Goal: Navigation & Orientation: Understand site structure

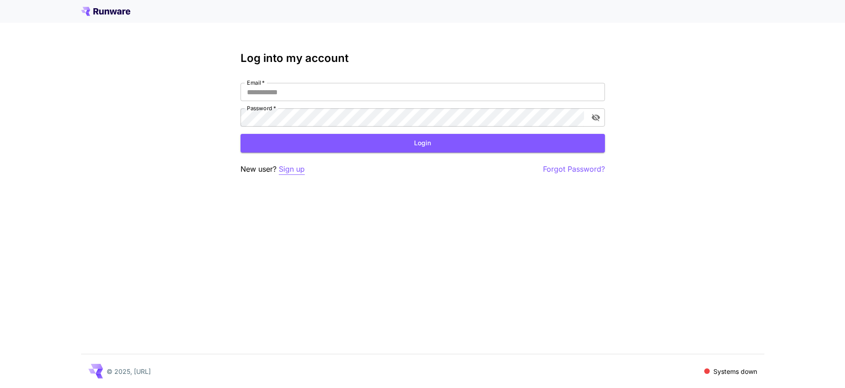
click at [286, 172] on p "Sign up" at bounding box center [292, 169] width 26 height 11
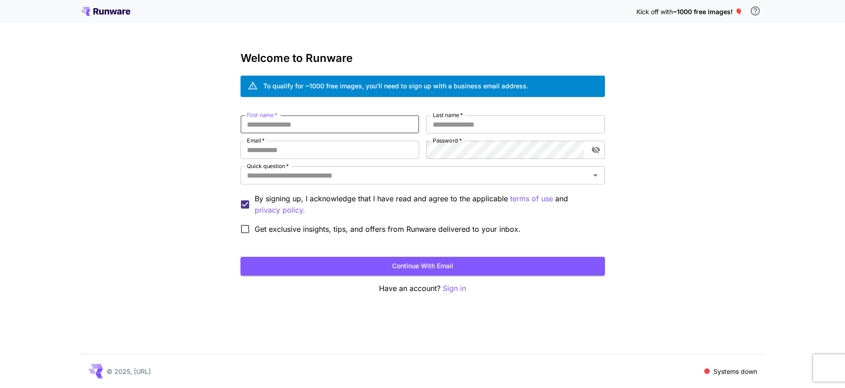
click at [299, 123] on input "First name   *" at bounding box center [330, 124] width 179 height 18
type input "*******"
click at [474, 123] on input "Last name   *" at bounding box center [515, 124] width 179 height 18
type input "******"
click at [336, 147] on input "Email   *" at bounding box center [330, 150] width 179 height 18
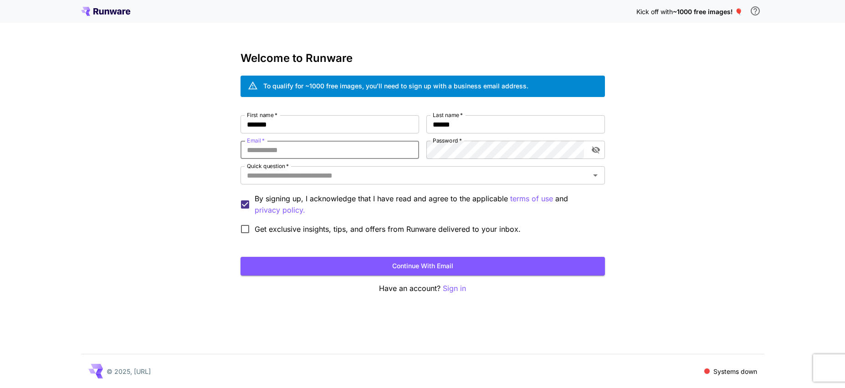
type input "**********"
click at [597, 146] on icon "toggle password visibility" at bounding box center [595, 149] width 9 height 9
click at [349, 177] on input "Quick question   *" at bounding box center [415, 175] width 344 height 13
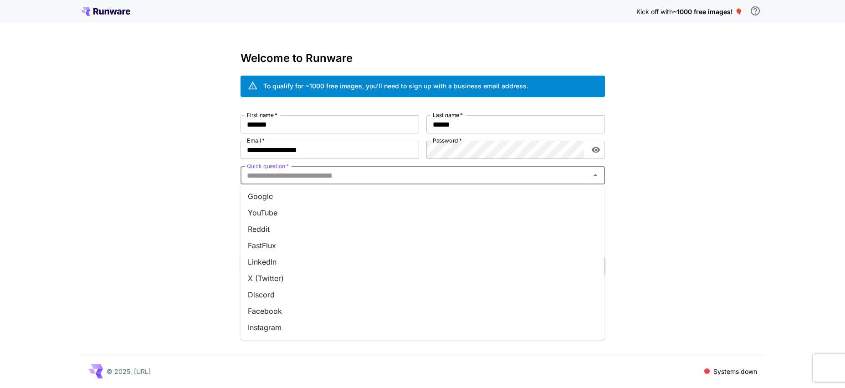
click at [326, 210] on li "YouTube" at bounding box center [423, 213] width 364 height 16
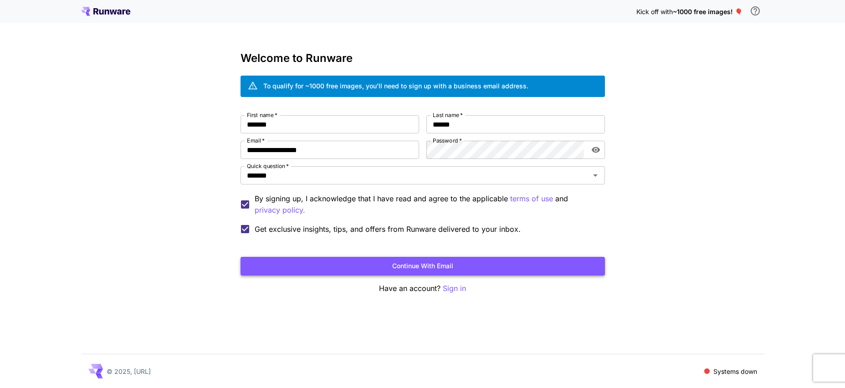
click at [440, 270] on button "Continue with email" at bounding box center [423, 266] width 364 height 19
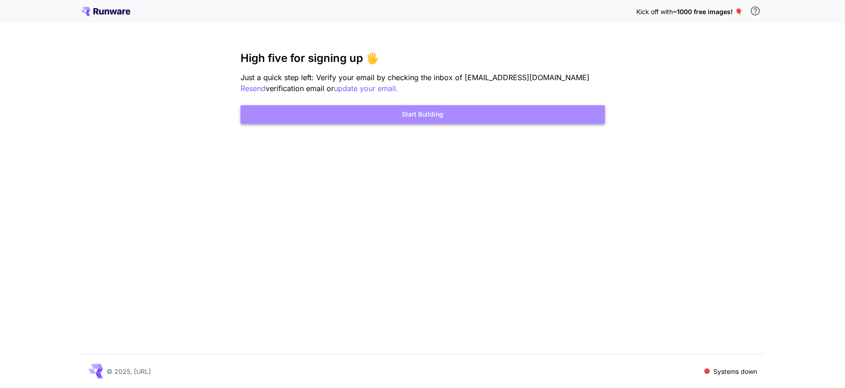
click at [432, 120] on button "Start Building" at bounding box center [423, 114] width 364 height 19
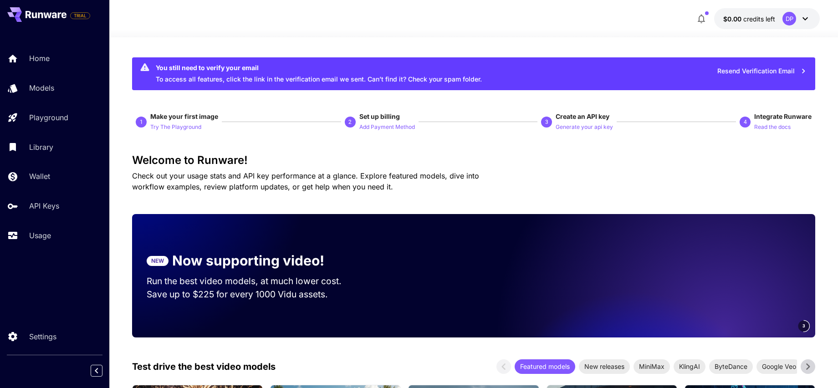
click at [752, 12] on button "$0.00 credits left DP" at bounding box center [767, 18] width 106 height 21
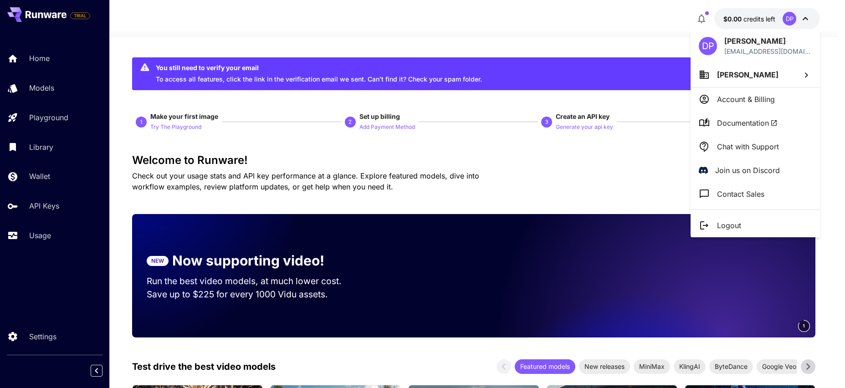
click at [740, 92] on li "Account & Billing" at bounding box center [755, 99] width 129 height 24
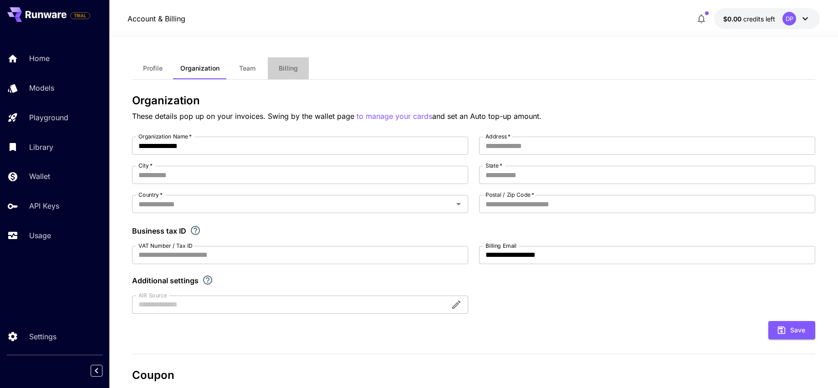
click at [298, 67] on button "Billing" at bounding box center [288, 68] width 41 height 22
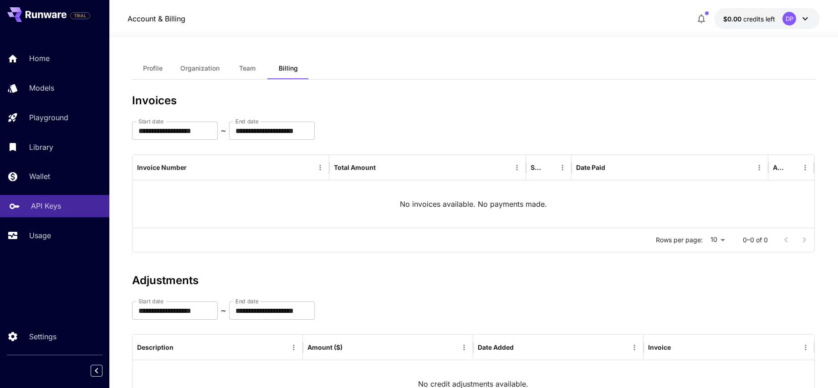
click at [46, 209] on p "API Keys" at bounding box center [46, 205] width 30 height 11
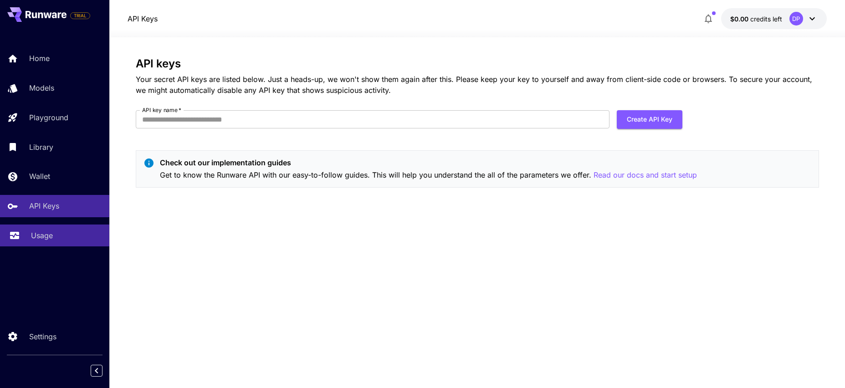
click at [32, 236] on p "Usage" at bounding box center [42, 235] width 22 height 11
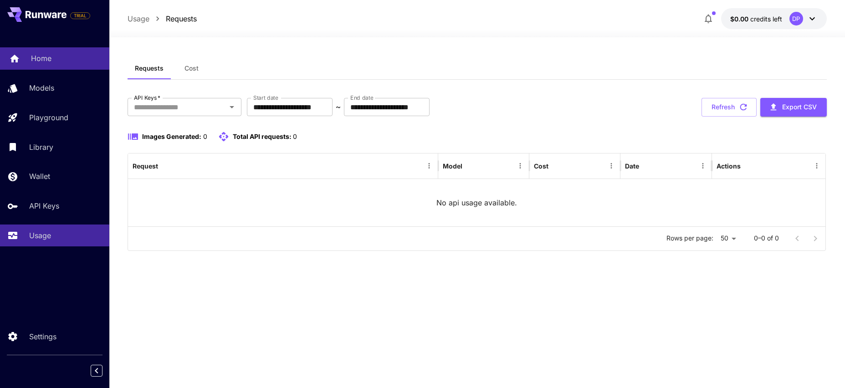
click at [33, 62] on p "Home" at bounding box center [41, 58] width 20 height 11
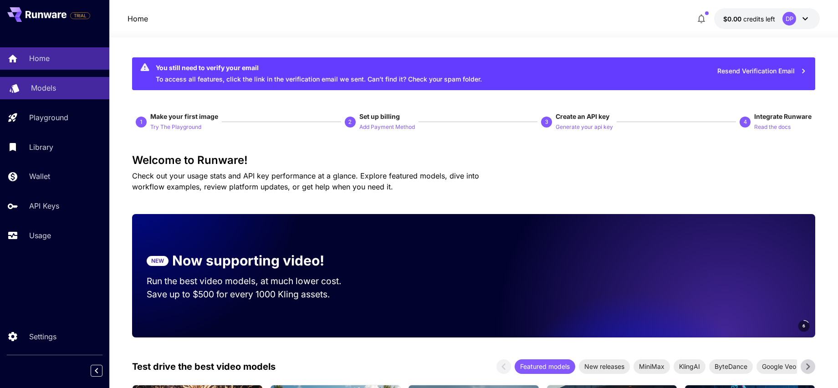
click at [48, 97] on link "Models" at bounding box center [54, 88] width 109 height 22
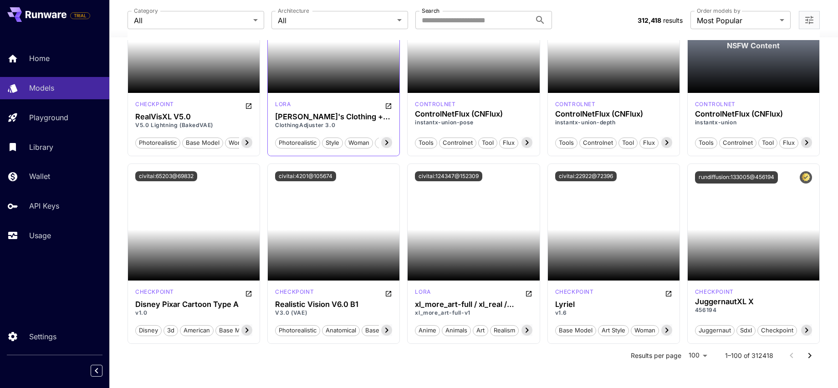
scroll to position [3517, 0]
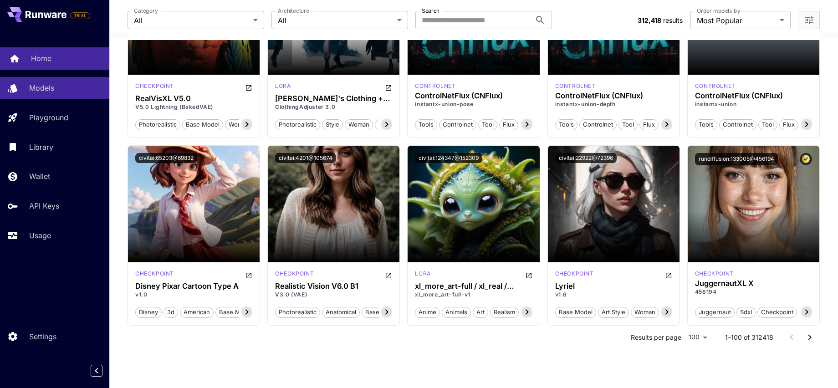
click at [40, 51] on link "Home" at bounding box center [54, 58] width 109 height 22
